Goal: Task Accomplishment & Management: Use online tool/utility

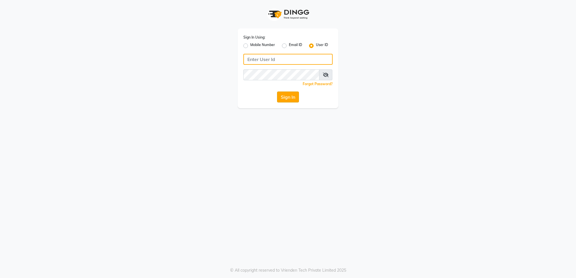
type input "e1782-14"
click at [290, 95] on button "Sign In" at bounding box center [288, 97] width 22 height 11
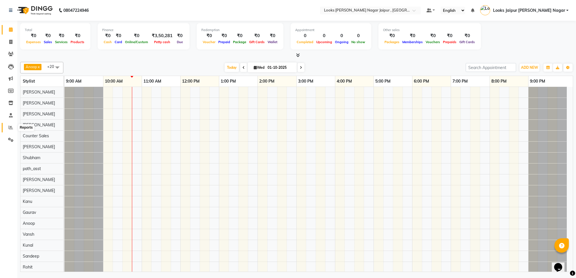
click at [10, 128] on icon at bounding box center [11, 127] width 4 height 4
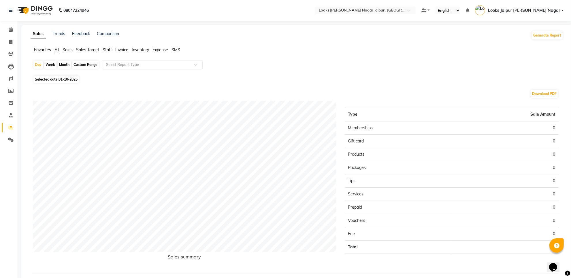
click at [106, 49] on span "Staff" at bounding box center [107, 49] width 9 height 5
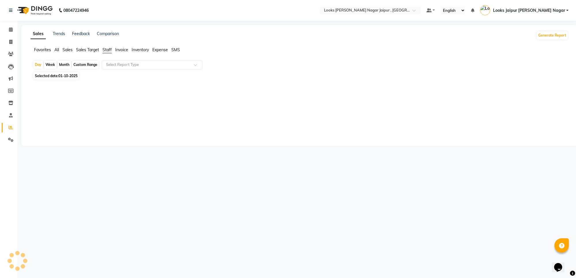
click at [71, 76] on span "01-10-2025" at bounding box center [68, 76] width 19 height 4
select select "10"
select select "2025"
click at [64, 76] on span "01-10-2025" at bounding box center [68, 76] width 19 height 4
select select "10"
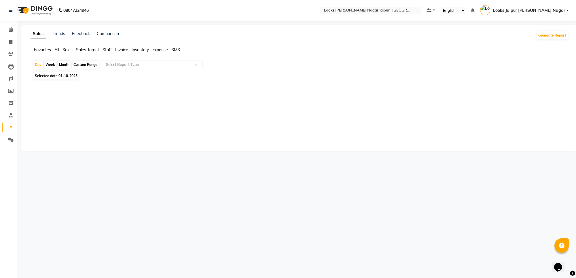
select select "2025"
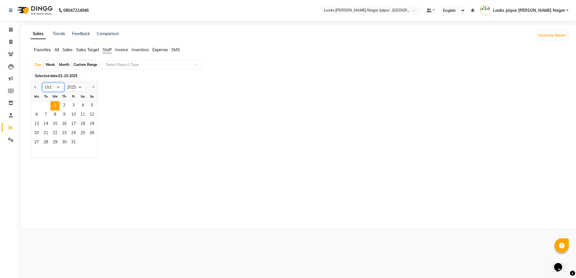
click at [58, 86] on select "Jan Feb Mar Apr May Jun [DATE] Aug Sep Oct Nov Dec" at bounding box center [53, 87] width 22 height 9
select select "9"
click at [42, 83] on select "Jan Feb Mar Apr May Jun [DATE] Aug Sep Oct Nov Dec" at bounding box center [53, 87] width 22 height 9
click at [49, 142] on span "30" at bounding box center [45, 142] width 9 height 9
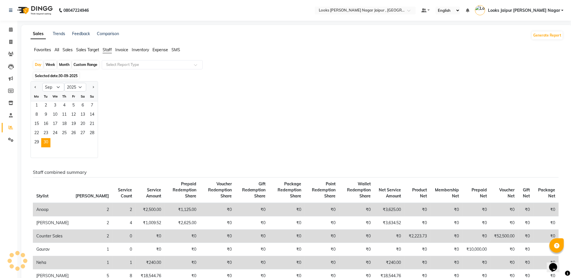
click at [145, 132] on div "Jan Feb Mar Apr May Jun [DATE] Aug Sep Oct Nov [DATE] 2016 2017 2018 2019 2020 …" at bounding box center [297, 119] width 533 height 77
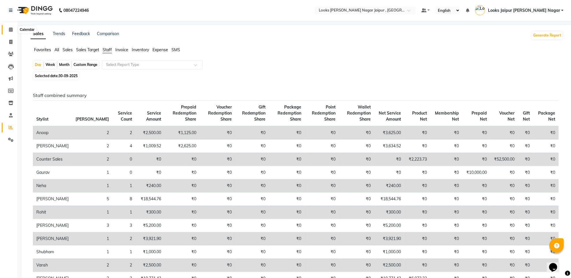
click at [6, 31] on span at bounding box center [11, 30] width 10 height 7
